Goal: Find contact information: Find contact information

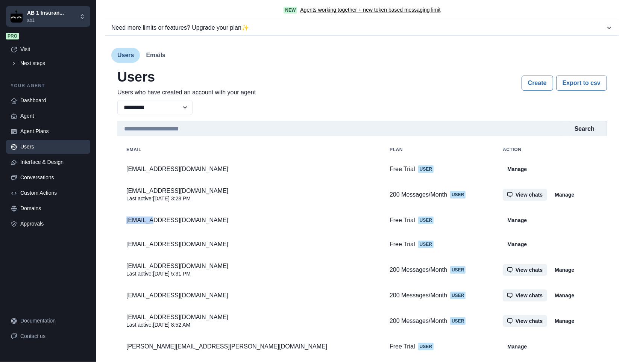
copy p "KGILL558"
drag, startPoint x: 127, startPoint y: 220, endPoint x: 150, endPoint y: 223, distance: 23.9
click at [150, 223] on p "[EMAIL_ADDRESS][DOMAIN_NAME]" at bounding box center [248, 220] width 245 height 8
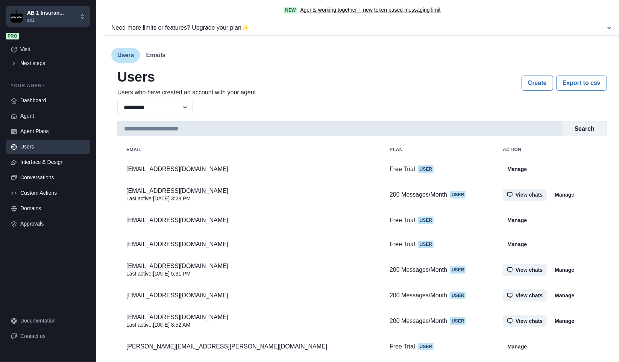
click at [161, 129] on input at bounding box center [339, 128] width 445 height 15
paste input "**********"
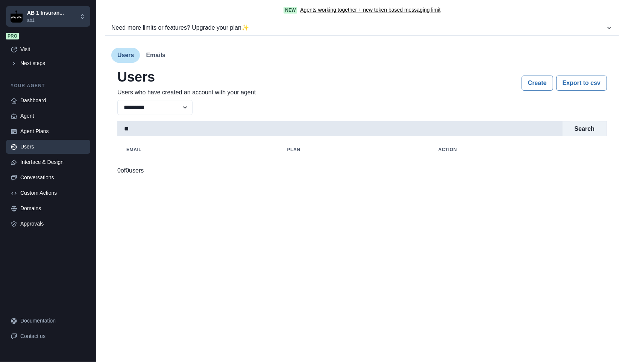
type input "*"
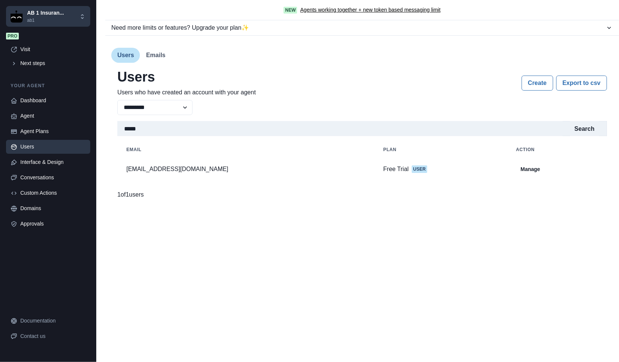
type input "*****"
click at [260, 248] on div "New Agents working together + new token based messaging limit Need more limits …" at bounding box center [357, 181] width 522 height 362
drag, startPoint x: 119, startPoint y: 165, endPoint x: 210, endPoint y: 170, distance: 91.5
click at [210, 170] on td "[EMAIL_ADDRESS][DOMAIN_NAME]" at bounding box center [245, 169] width 257 height 24
copy p "[EMAIL_ADDRESS][DOMAIN_NAME]"
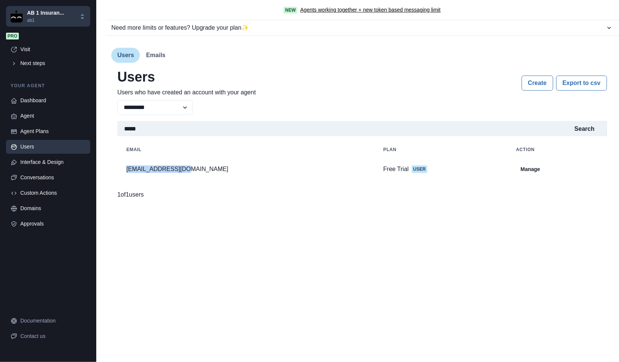
copy p "[EMAIL_ADDRESS][DOMAIN_NAME]"
